Goal: Navigation & Orientation: Find specific page/section

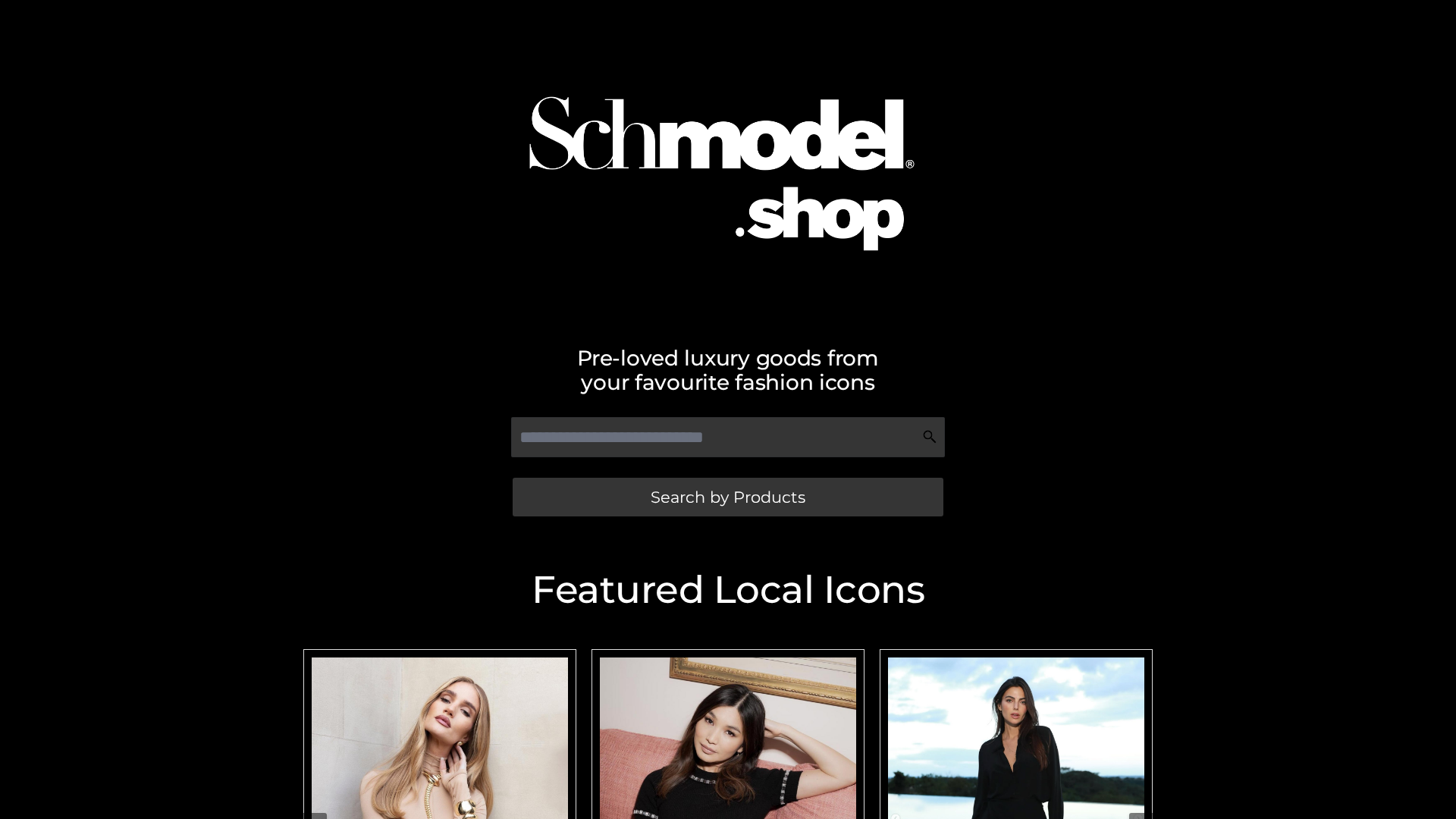
click at [728, 497] on span "Search by Products" at bounding box center [728, 498] width 155 height 16
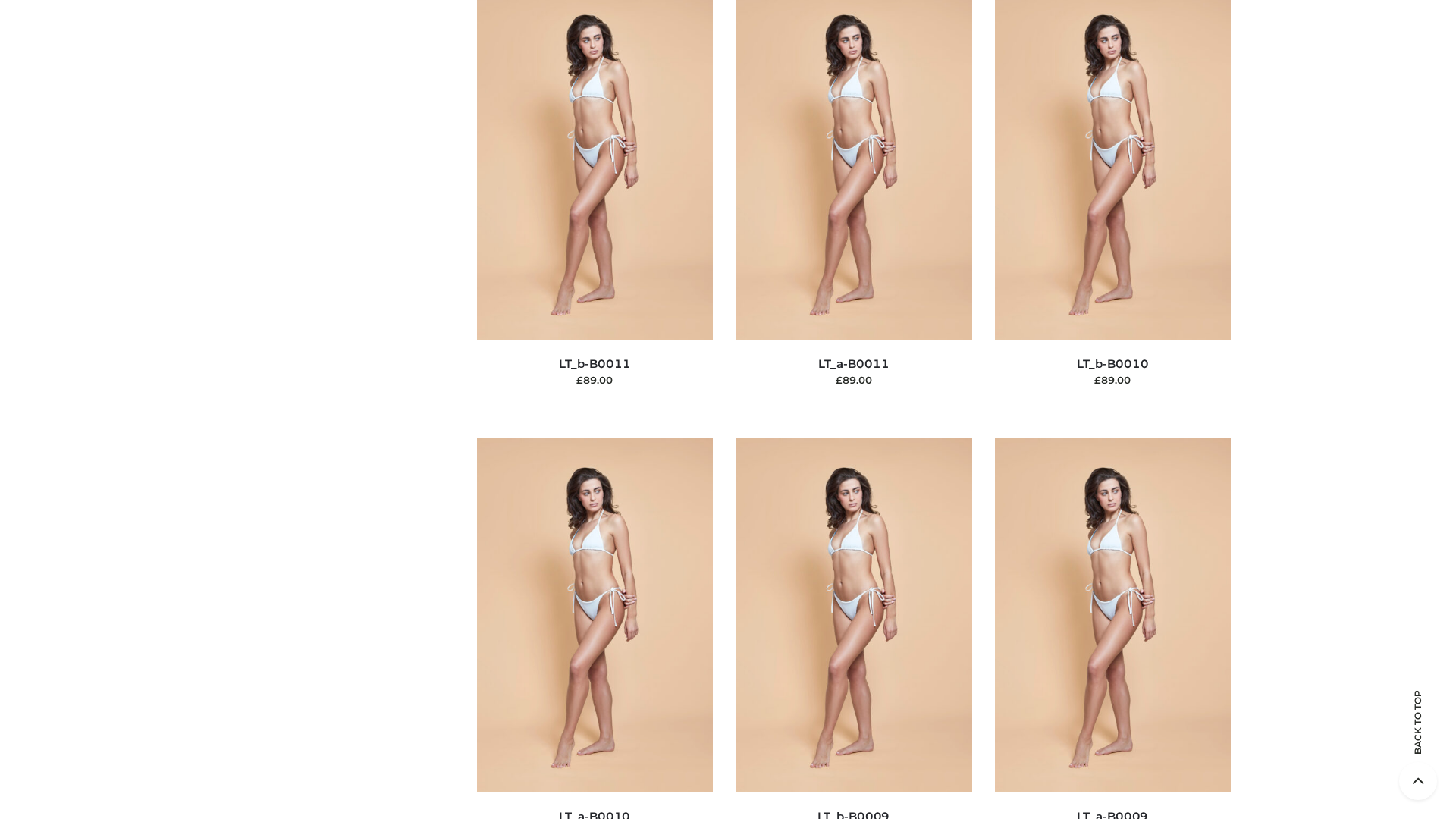
scroll to position [6813, 0]
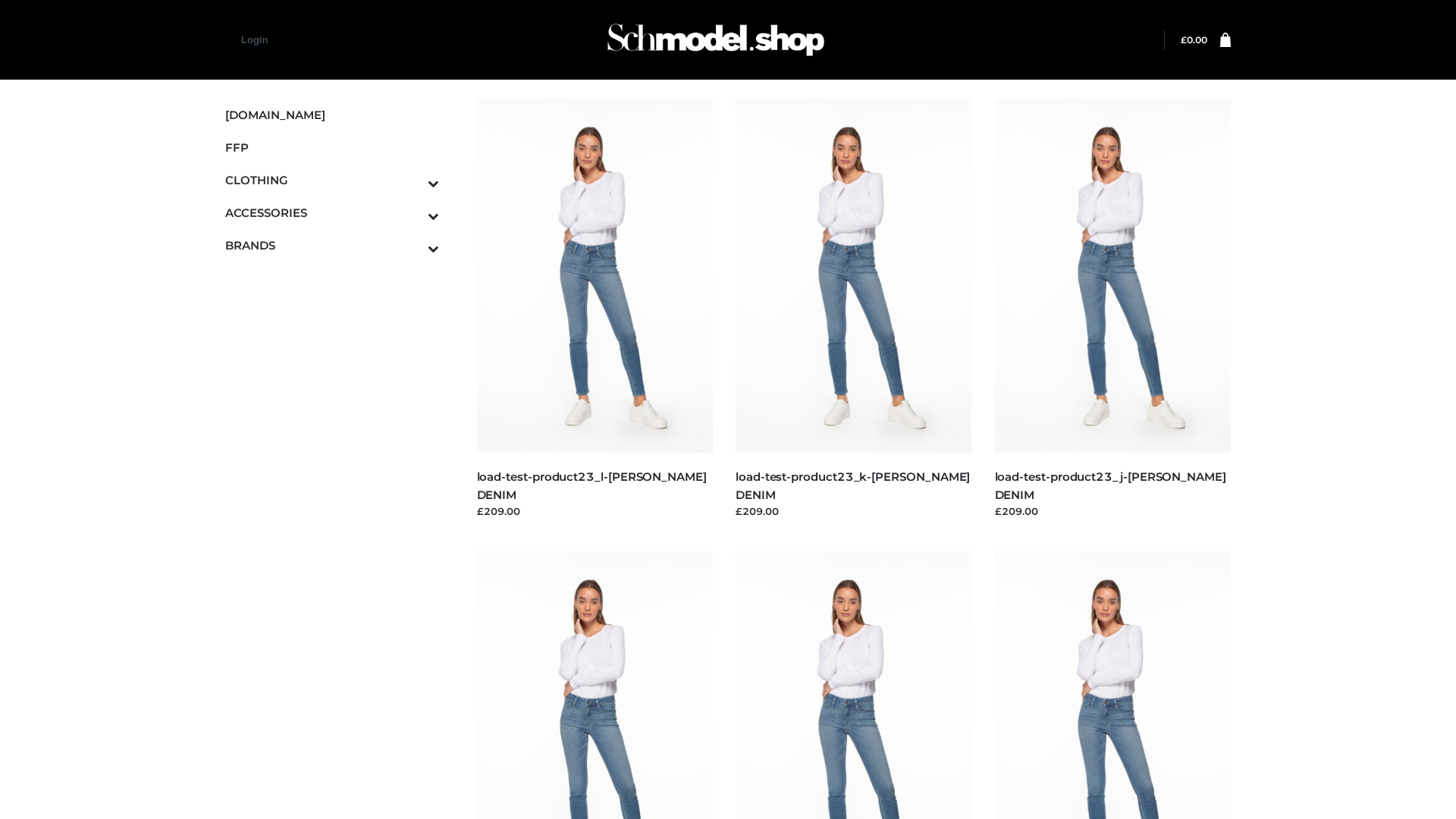
scroll to position [1331, 0]
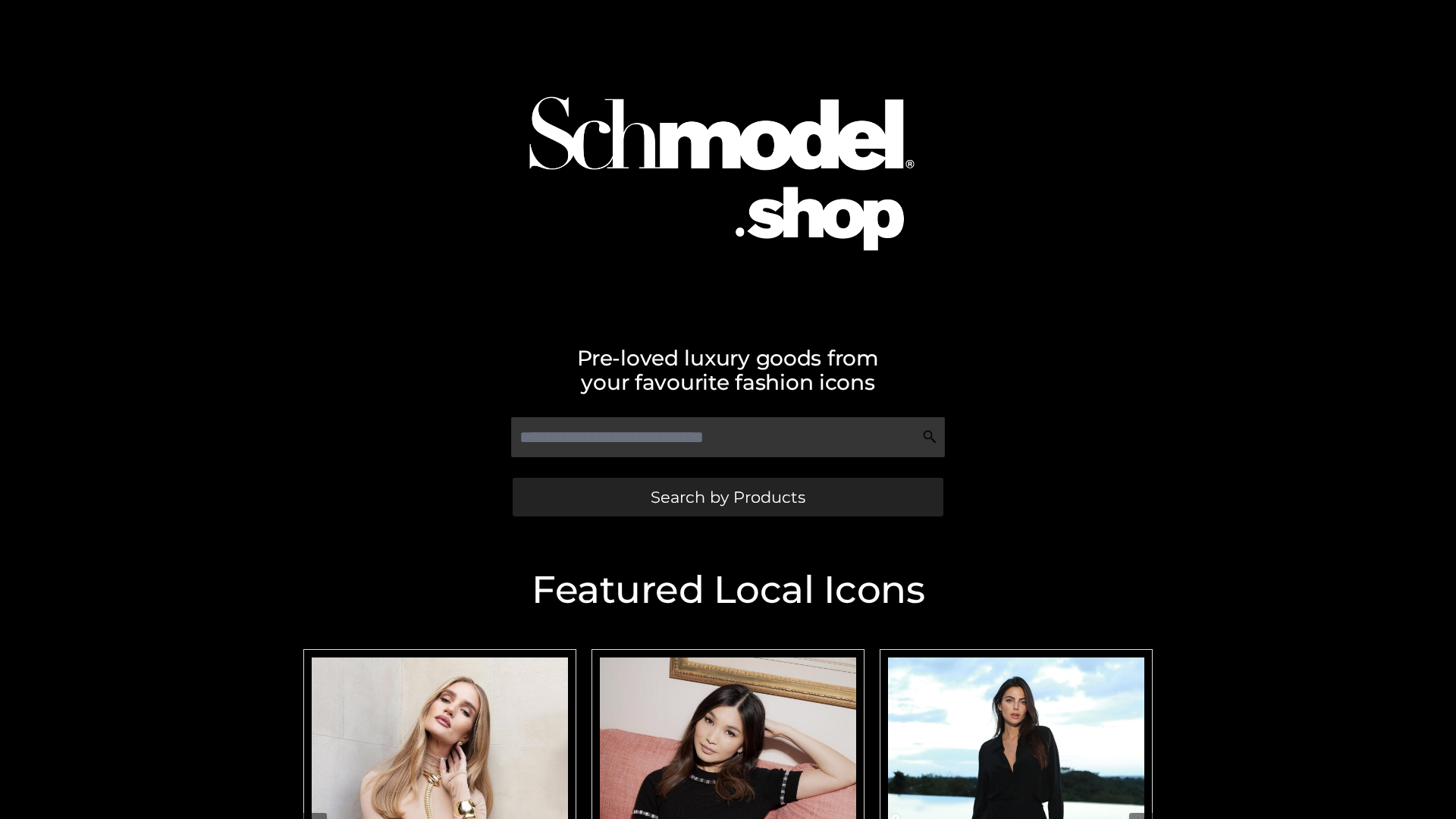
click at [728, 497] on span "Search by Products" at bounding box center [728, 498] width 155 height 16
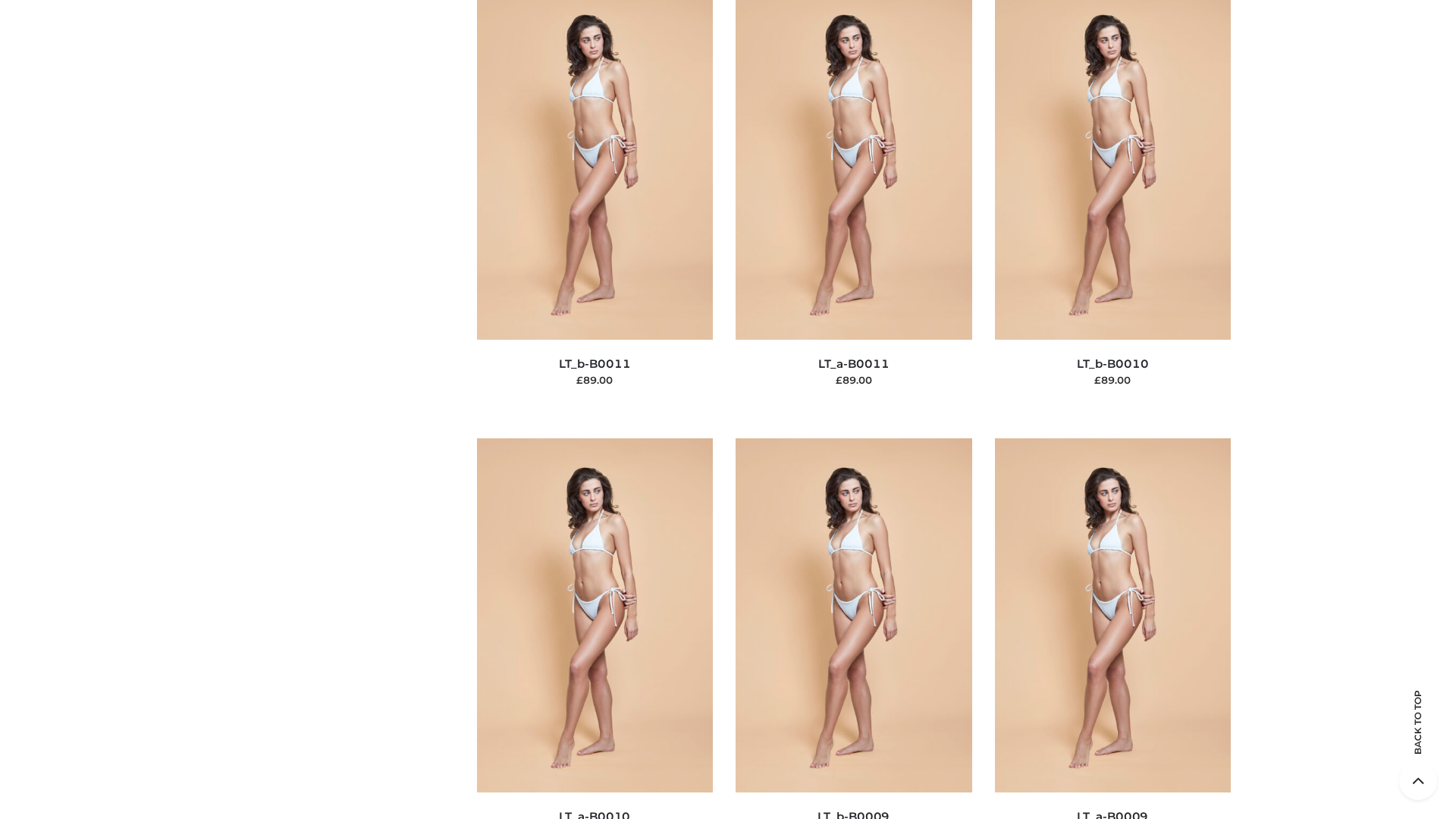
scroll to position [6813, 0]
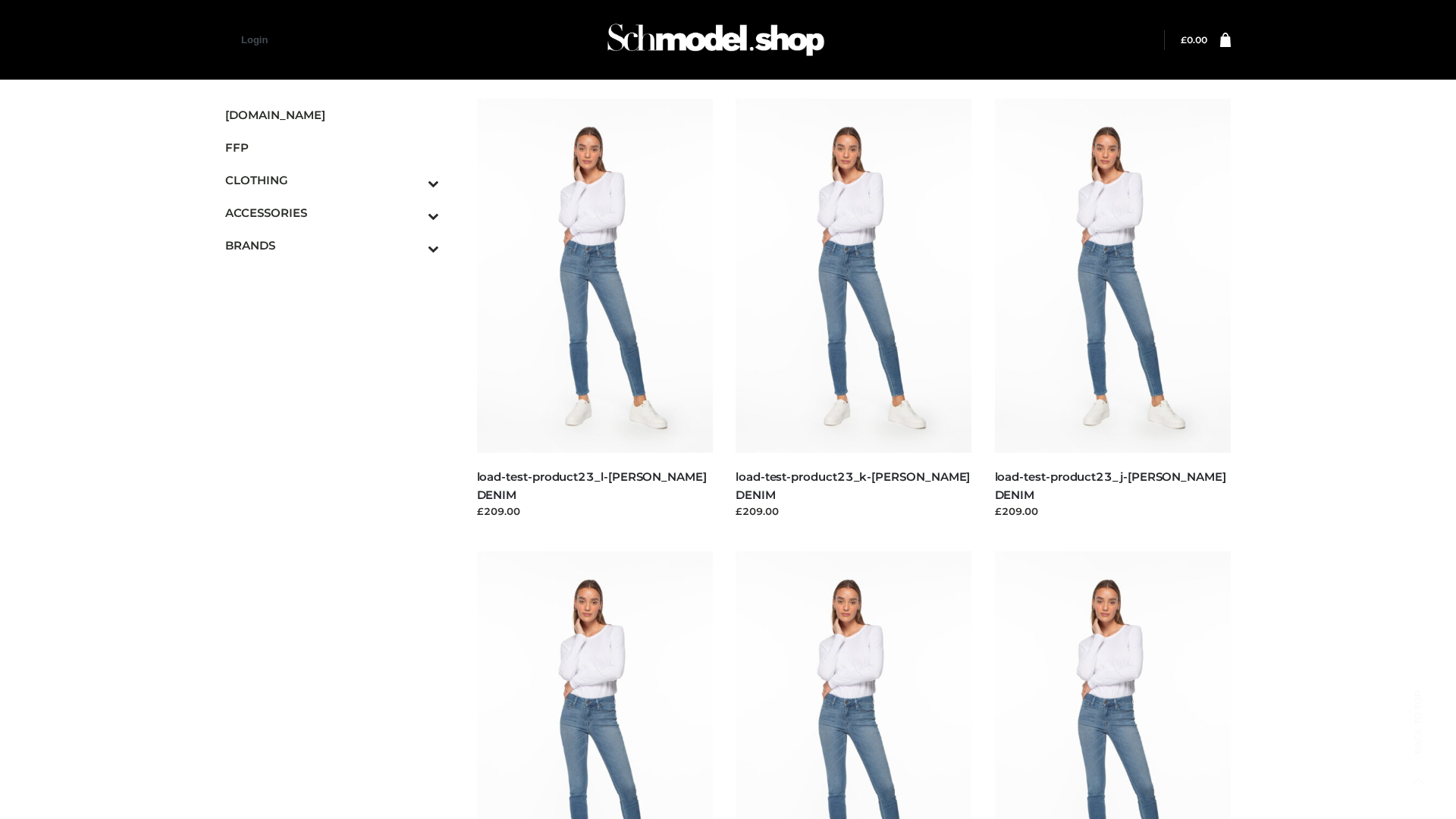
scroll to position [1331, 0]
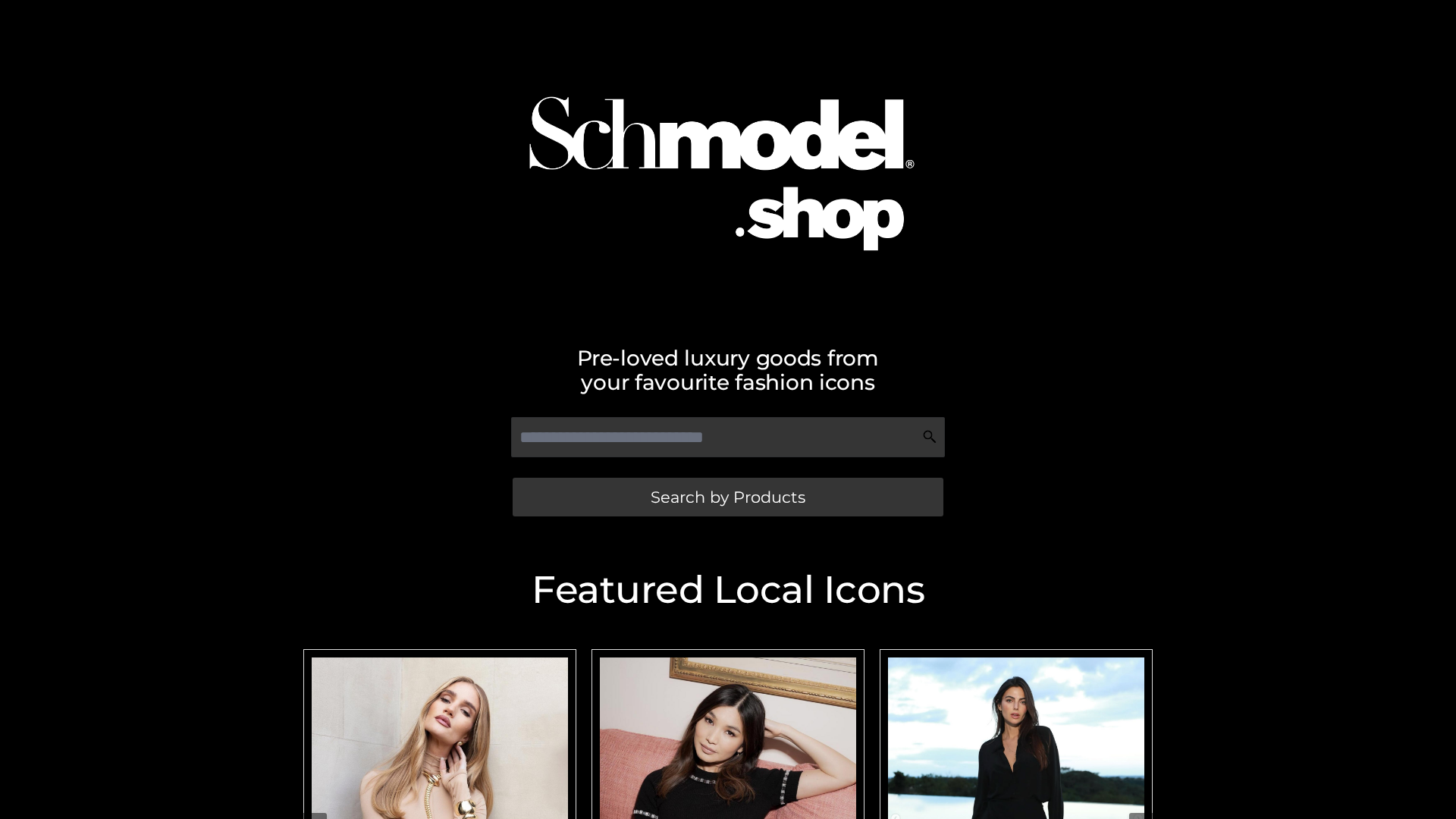
click at [728, 497] on span "Search by Products" at bounding box center [728, 498] width 155 height 16
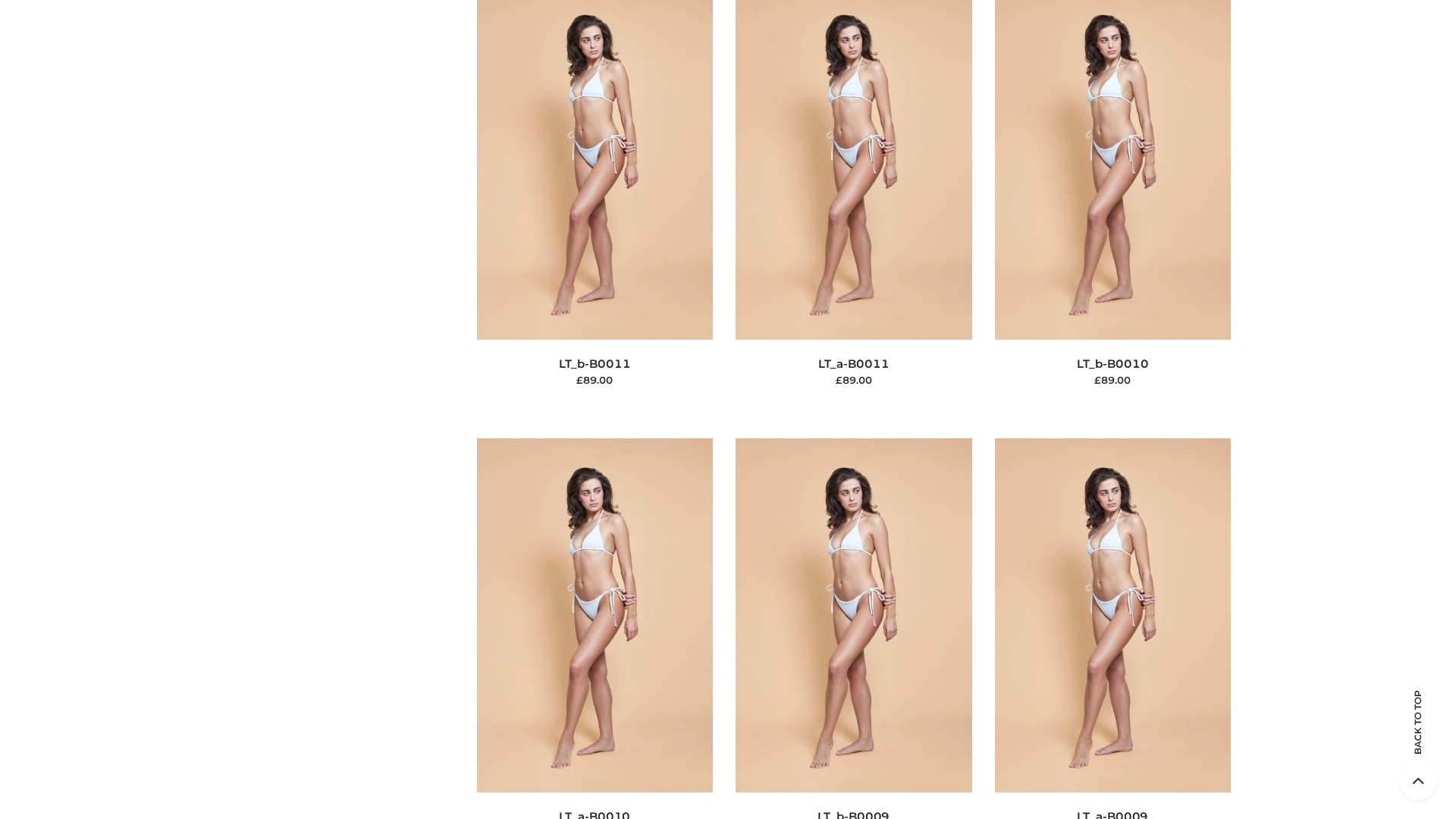
scroll to position [6813, 0]
